Goal: Task Accomplishment & Management: Manage account settings

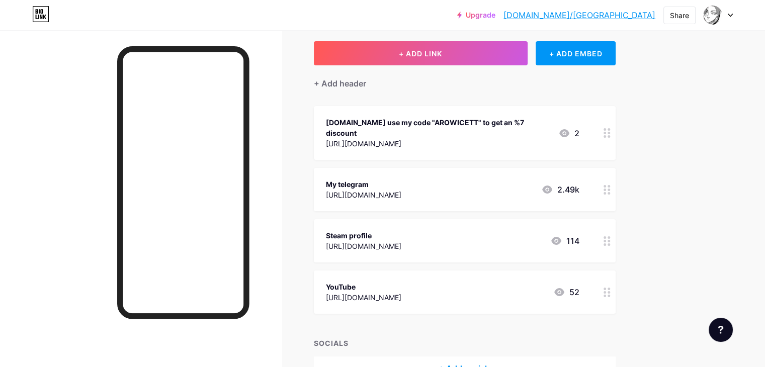
scroll to position [50, 0]
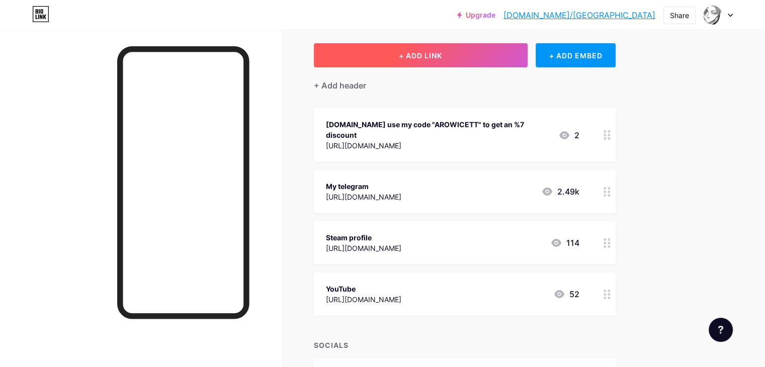
click at [528, 53] on button "+ ADD LINK" at bounding box center [421, 55] width 214 height 24
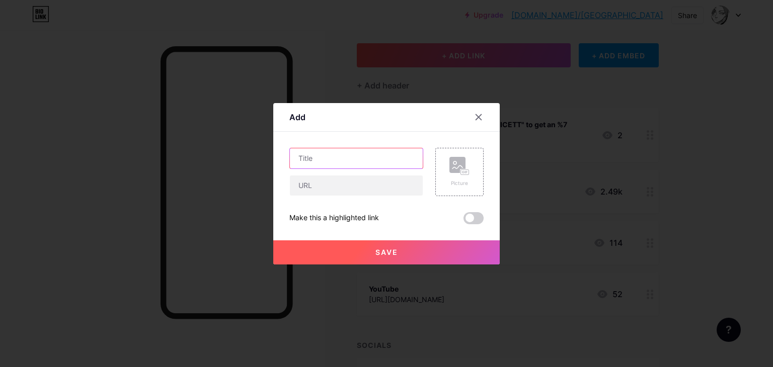
click at [348, 165] on input "text" at bounding box center [356, 158] width 133 height 20
click at [341, 153] on input "text" at bounding box center [356, 158] width 133 height 20
type input "Discord server"
click at [351, 188] on input "text" at bounding box center [356, 186] width 133 height 20
click at [345, 186] on input "text" at bounding box center [356, 186] width 133 height 20
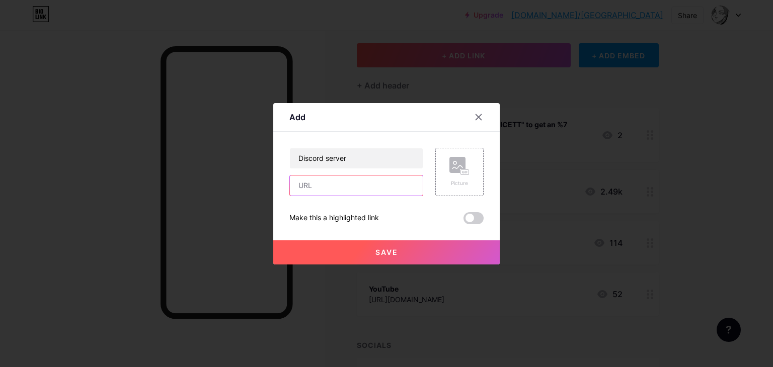
paste input "[URL][DOMAIN_NAME]"
type input "[URL][DOMAIN_NAME]"
click at [419, 252] on button "Save" at bounding box center [386, 252] width 226 height 24
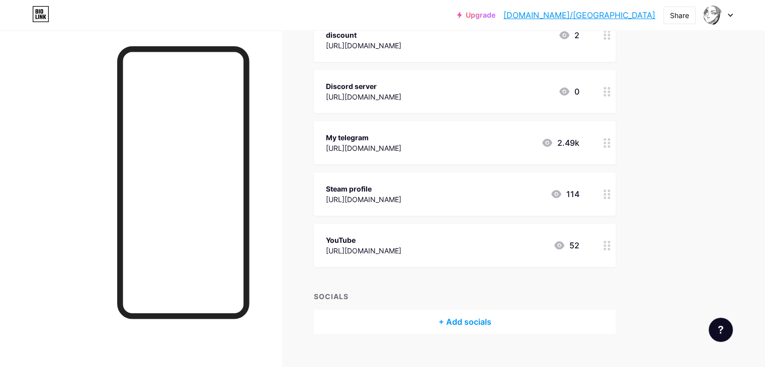
scroll to position [151, 0]
click at [616, 232] on div at bounding box center [607, 244] width 17 height 43
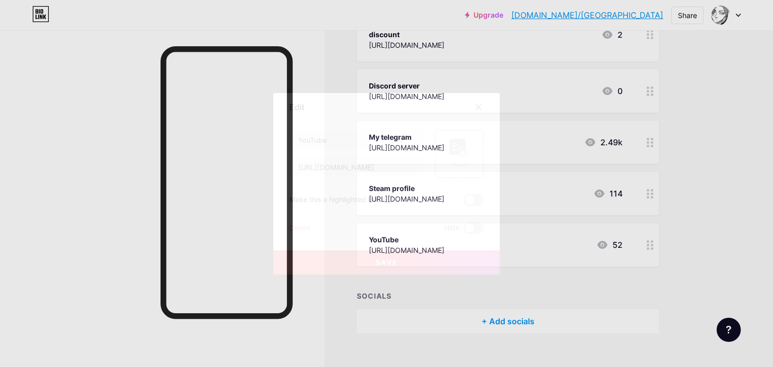
click at [299, 225] on div "Delete" at bounding box center [299, 228] width 21 height 12
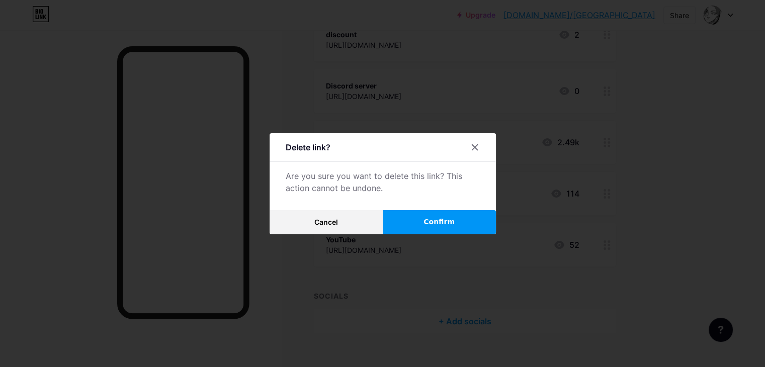
click at [428, 220] on button "Confirm" at bounding box center [439, 222] width 113 height 24
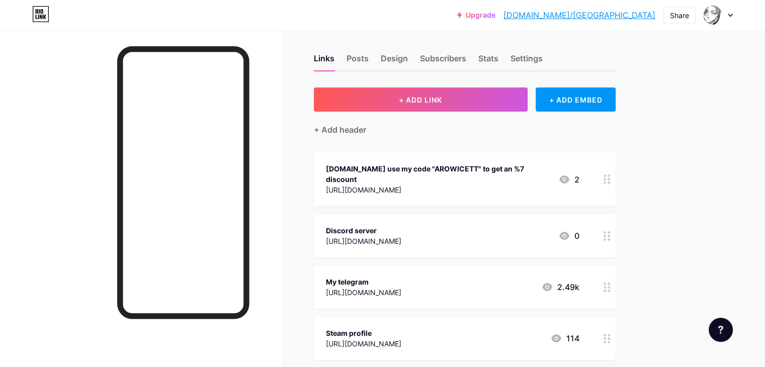
scroll to position [4, 0]
